Goal: Information Seeking & Learning: Find specific fact

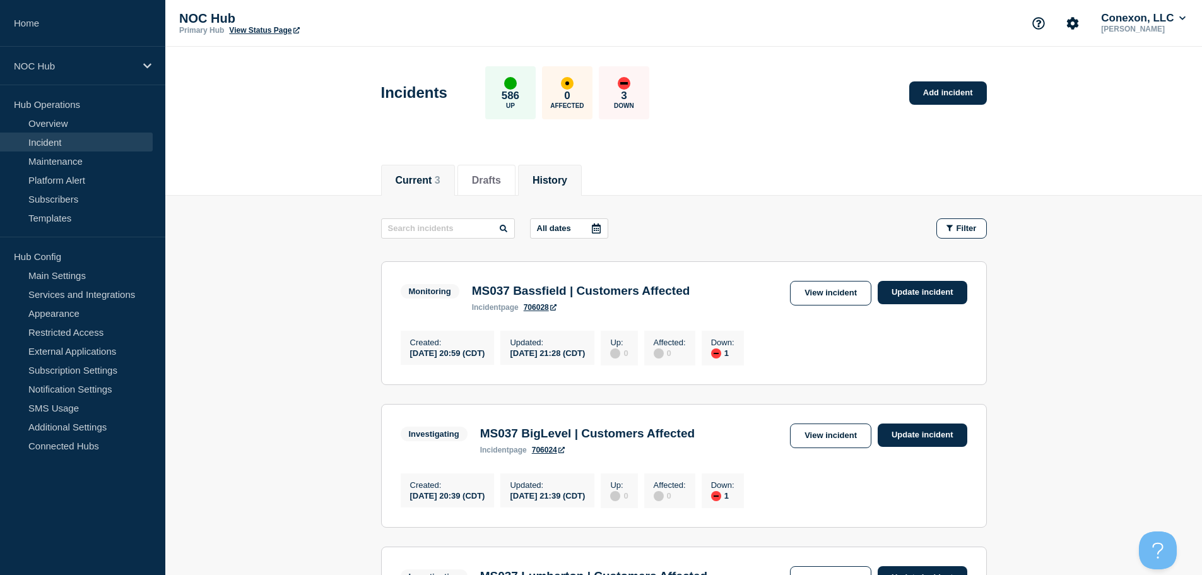
click at [567, 175] on button "History" at bounding box center [550, 180] width 35 height 11
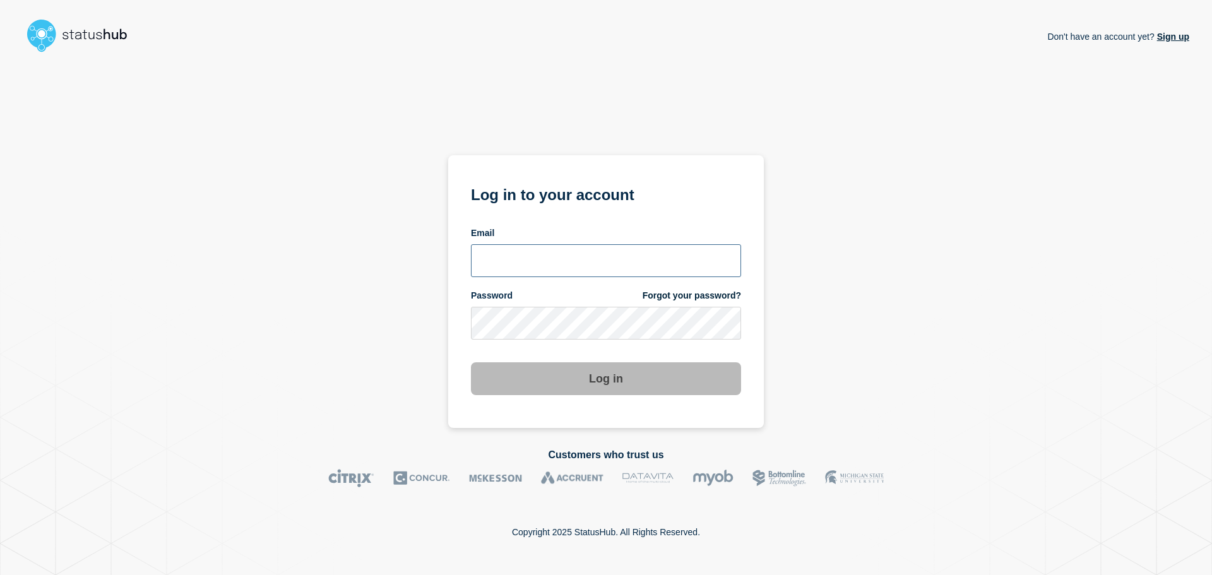
type input "xandra.martens@conexon.us"
click at [538, 420] on section "Log in to your account Email xandra.martens@conexon.us Password Forgot your pas…" at bounding box center [605, 291] width 315 height 273
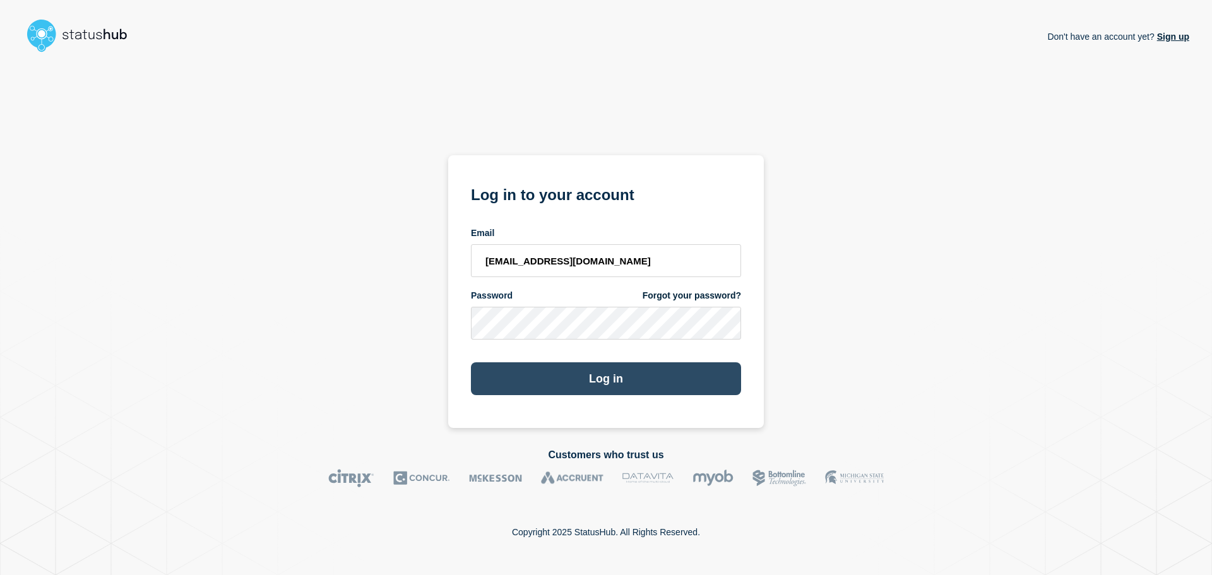
click at [561, 382] on button "Log in" at bounding box center [606, 378] width 270 height 33
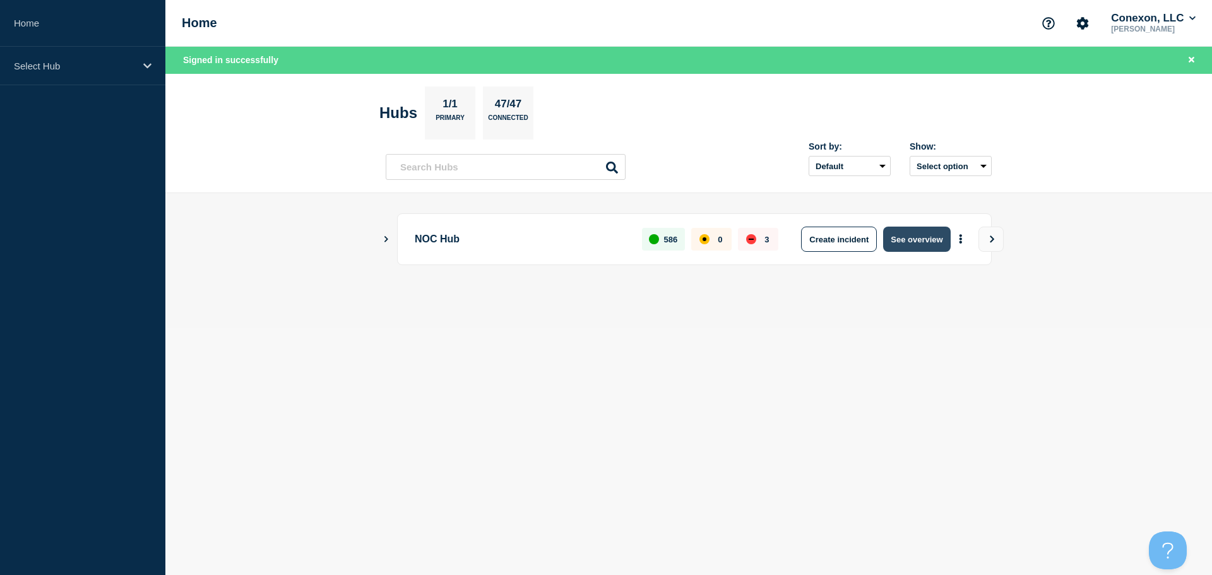
click at [904, 232] on button "See overview" at bounding box center [916, 239] width 67 height 25
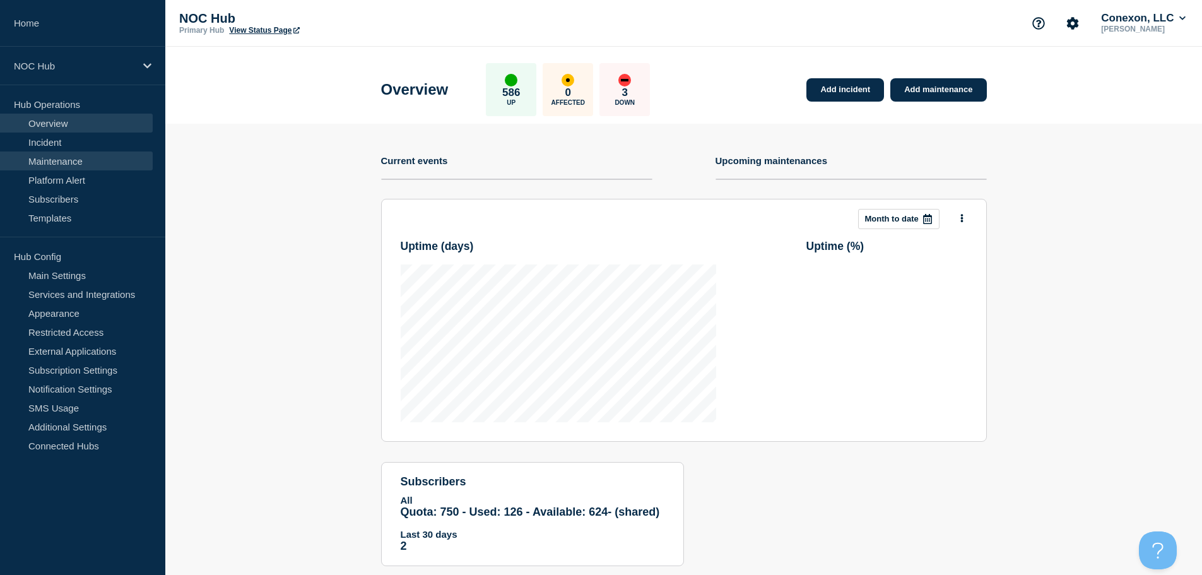
click at [95, 154] on link "Maintenance" at bounding box center [76, 160] width 153 height 19
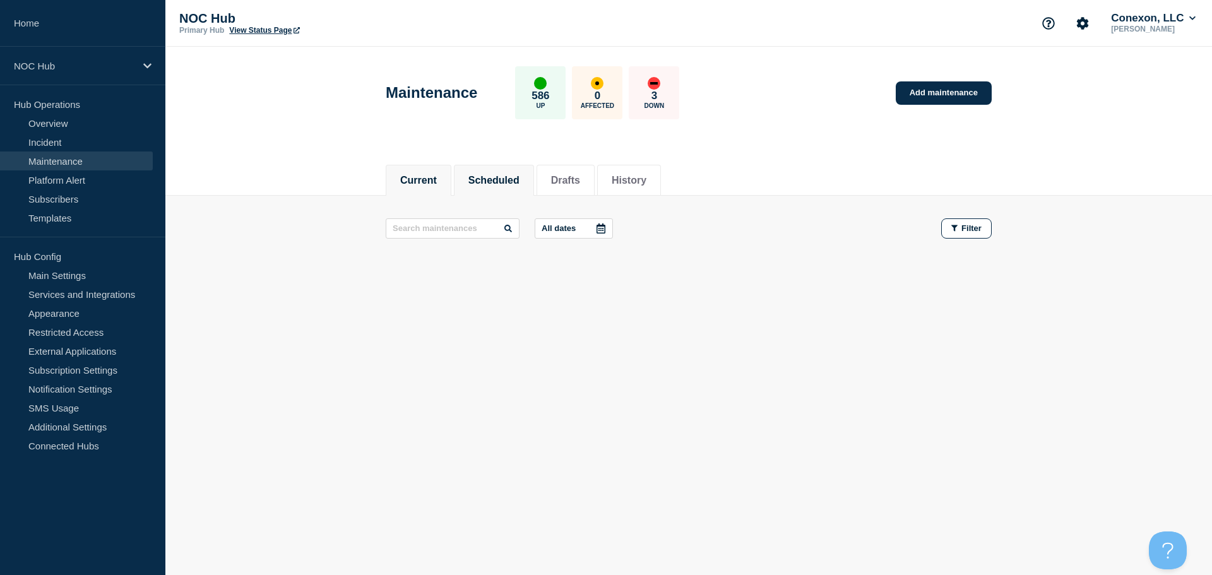
click at [517, 190] on li "Scheduled" at bounding box center [494, 180] width 80 height 31
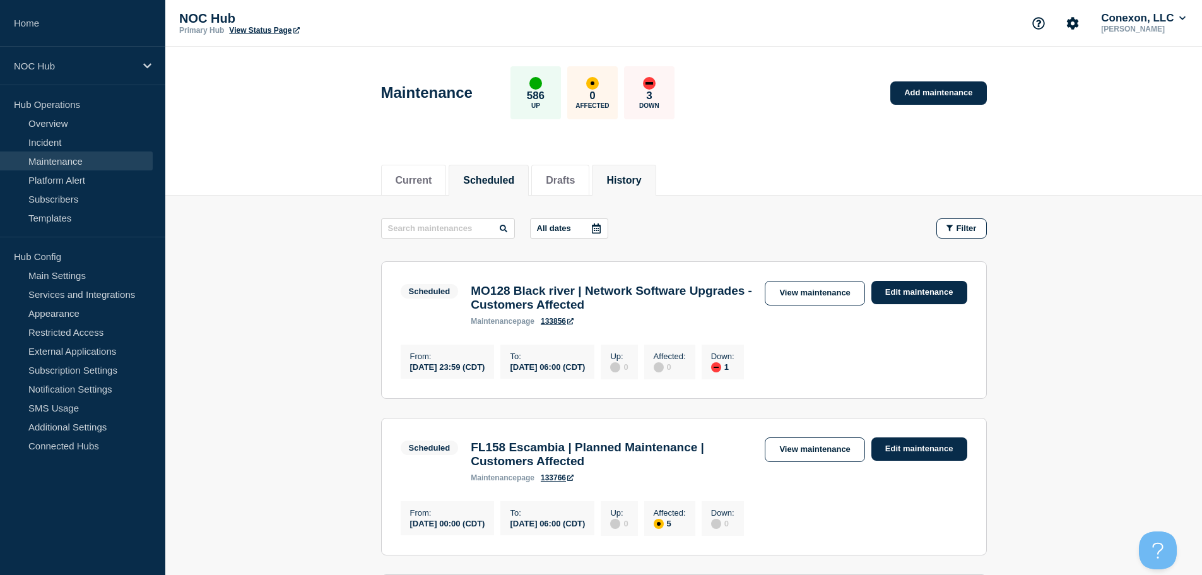
click at [622, 175] on li "History" at bounding box center [624, 180] width 64 height 31
click at [427, 225] on input "text" at bounding box center [448, 228] width 134 height 20
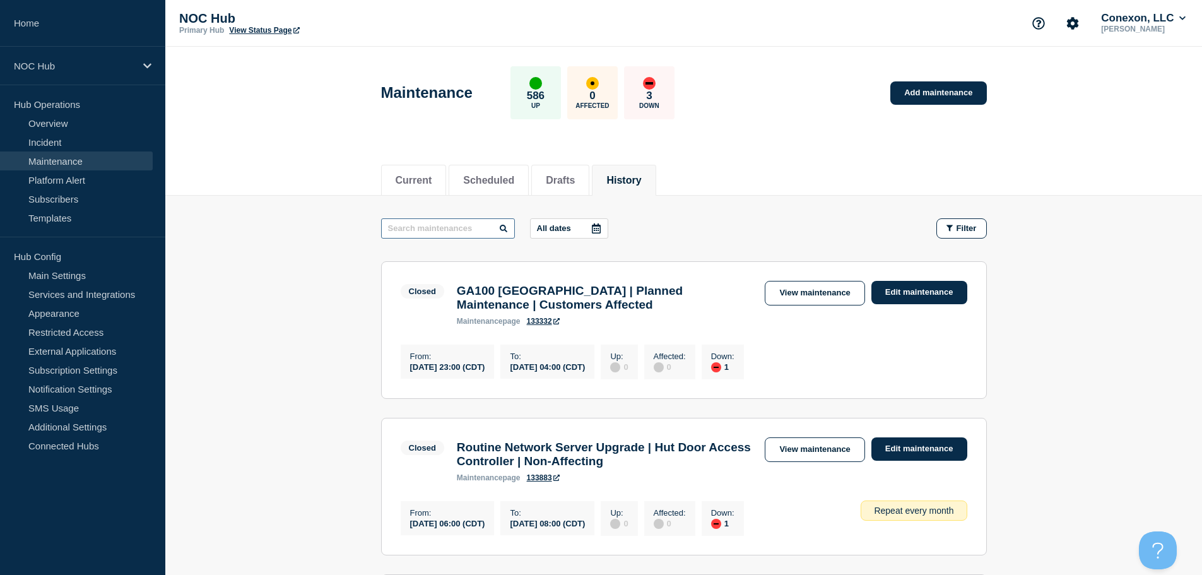
click at [427, 225] on input "text" at bounding box center [448, 228] width 134 height 20
type input "24862"
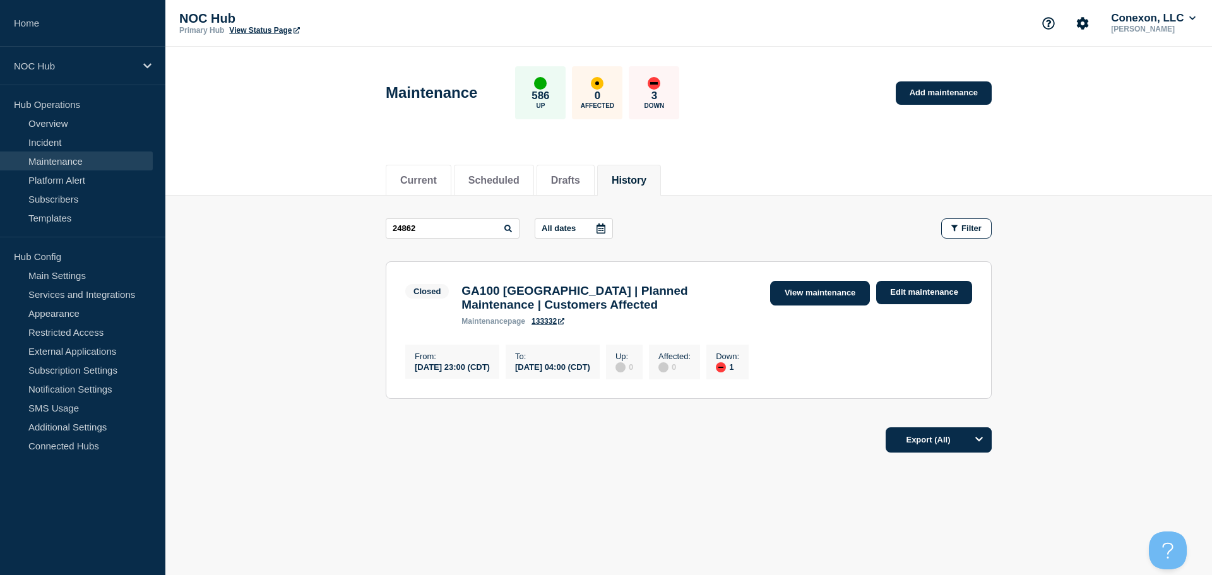
drag, startPoint x: 817, startPoint y: 295, endPoint x: 808, endPoint y: 287, distance: 12.1
click at [817, 295] on link "View maintenance" at bounding box center [820, 293] width 100 height 25
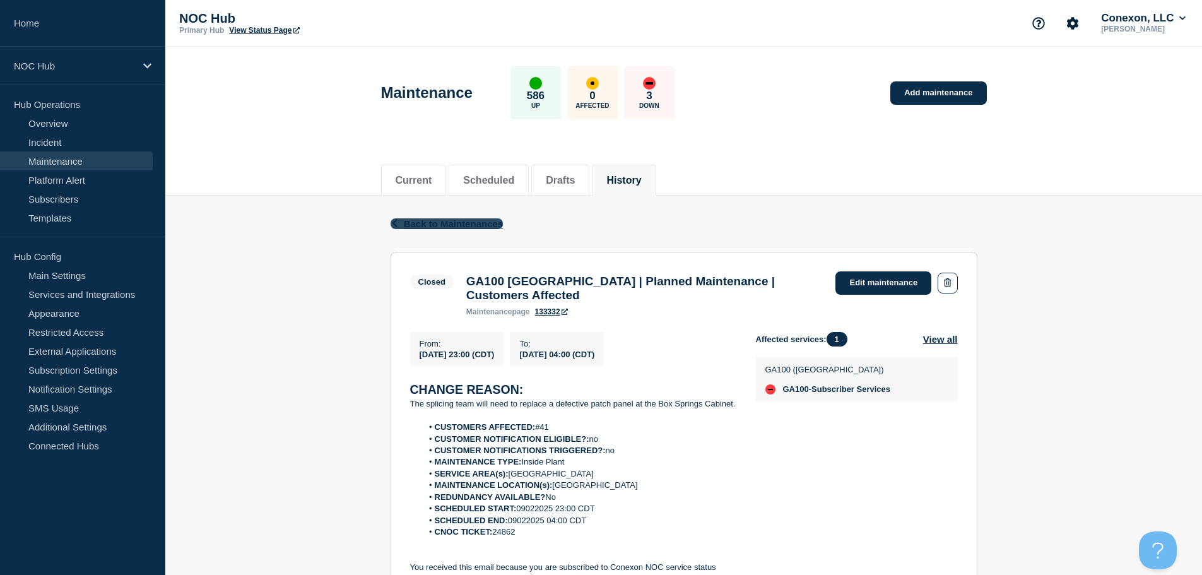
click at [433, 223] on span "Back to Maintenances" at bounding box center [454, 223] width 100 height 11
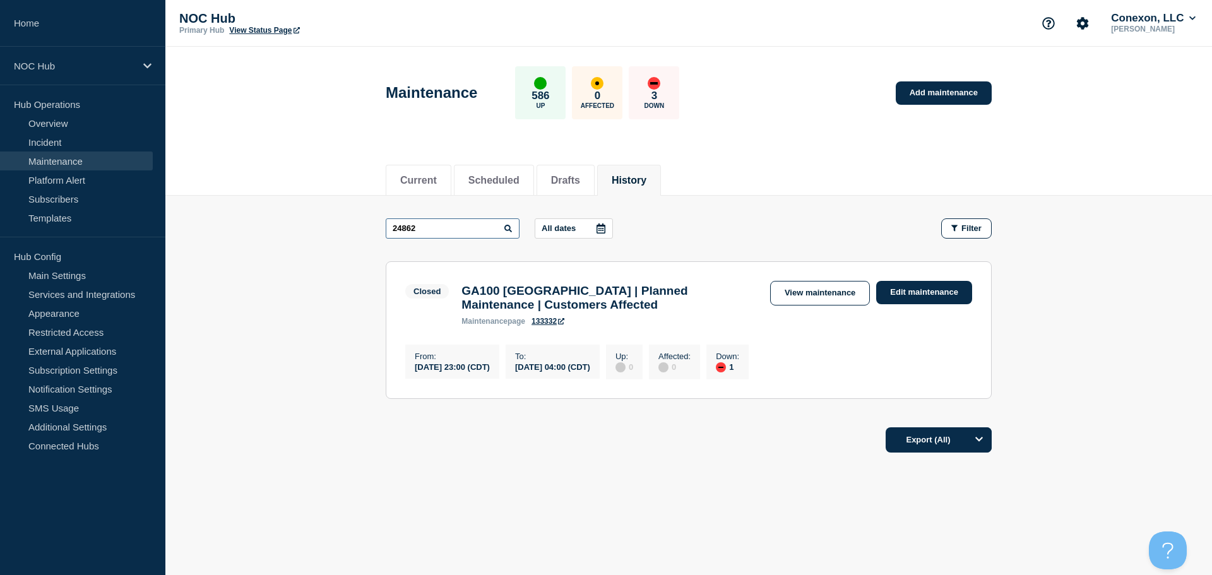
click at [432, 222] on input "24862" at bounding box center [453, 228] width 134 height 20
type input "24810"
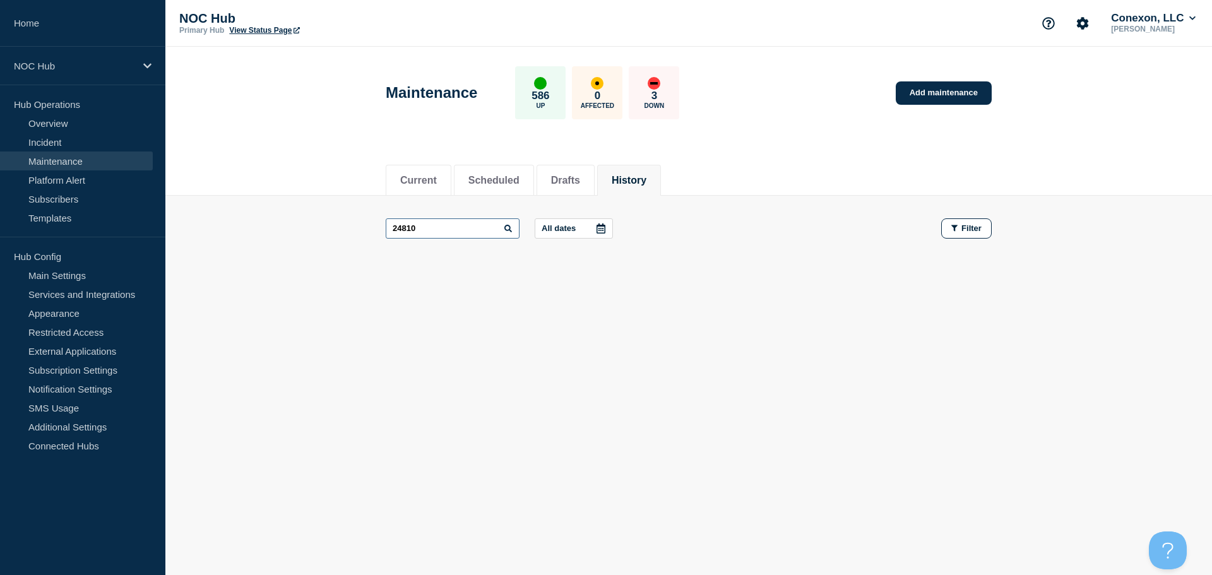
click at [436, 231] on input "24810" at bounding box center [453, 228] width 134 height 20
